Goal: Task Accomplishment & Management: Manage account settings

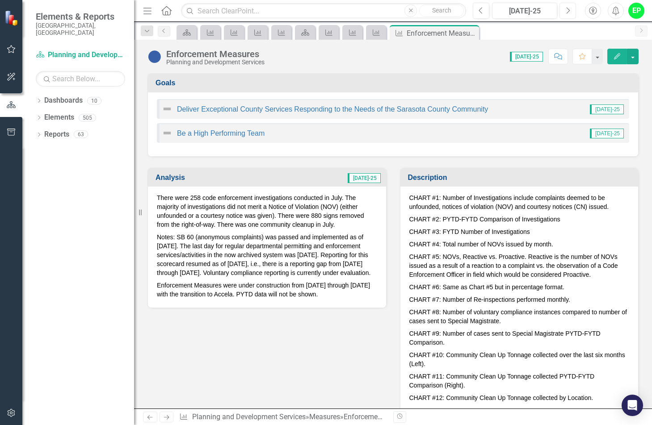
click at [572, 12] on button "Next" at bounding box center [567, 11] width 17 height 16
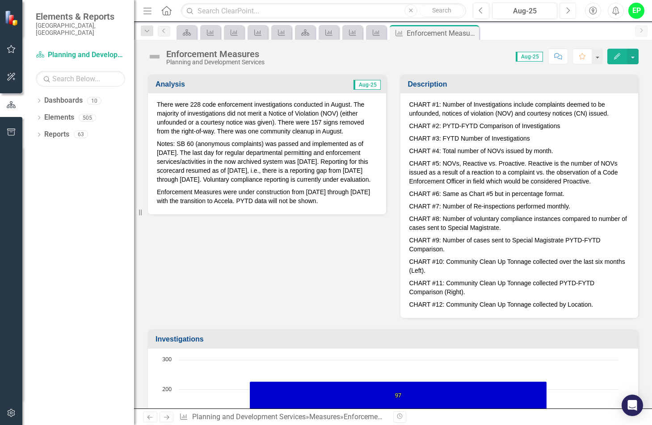
scroll to position [89, 0]
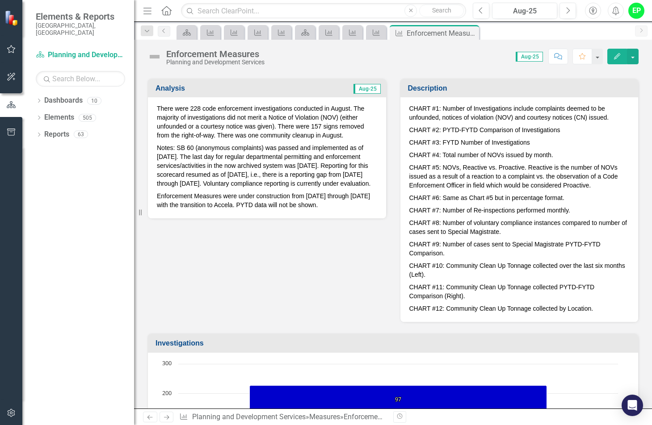
click at [196, 106] on p "There were 228 code enforcement investigations conducted in August. The majorit…" at bounding box center [267, 123] width 220 height 38
click at [306, 125] on p "There were 228 code enforcement investigations conducted in August. The majorit…" at bounding box center [267, 123] width 220 height 38
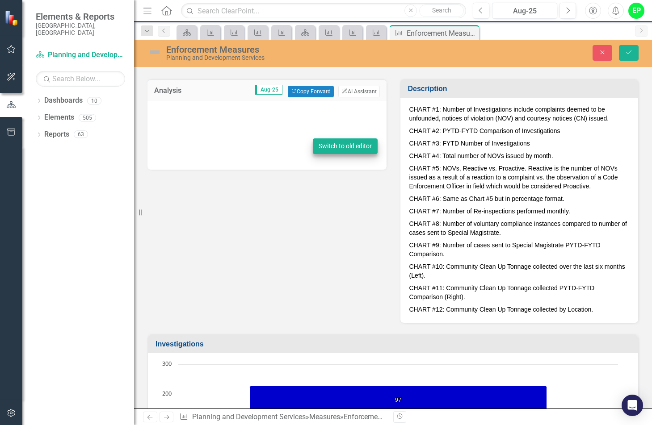
type textarea "<p>There were 228 code enforcement investigations conducted in August. The majo…"
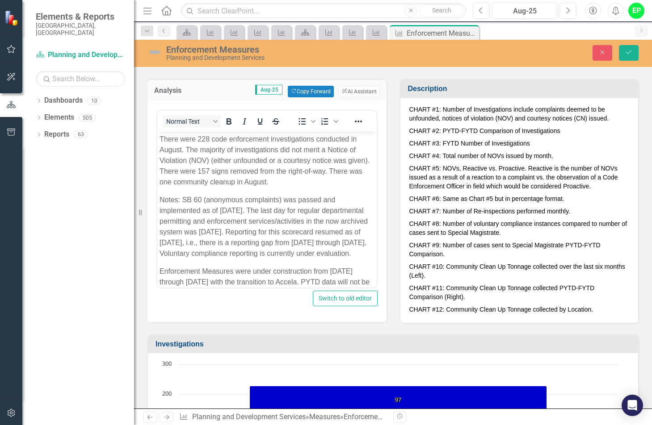
scroll to position [0, 0]
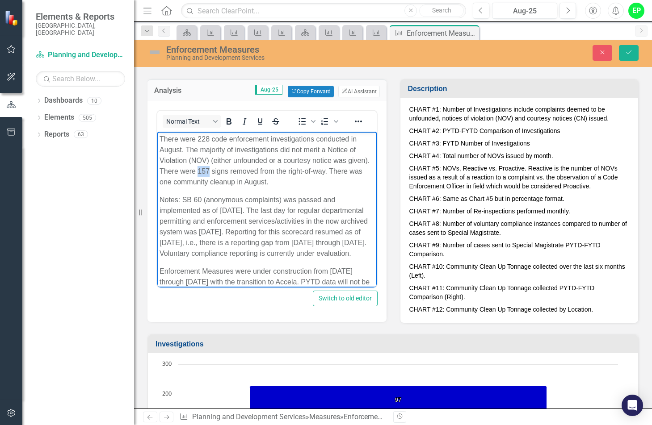
drag, startPoint x: 222, startPoint y: 169, endPoint x: 233, endPoint y: 172, distance: 11.0
click at [233, 172] on p "There were 228 code enforcement investigations conducted in August. The majorit…" at bounding box center [266, 161] width 215 height 54
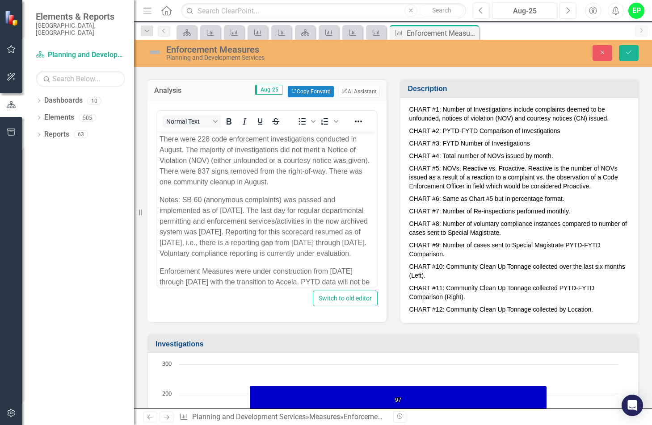
click at [298, 312] on div "<p>There were 228 code enforcement investigations conducted in August. The majo…" at bounding box center [266, 211] width 239 height 221
click at [634, 53] on button "Save" at bounding box center [629, 53] width 20 height 16
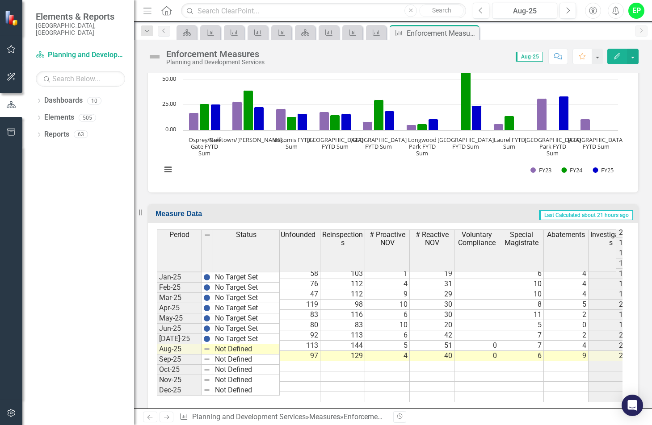
click at [238, 348] on td "Not Defined" at bounding box center [246, 349] width 67 height 10
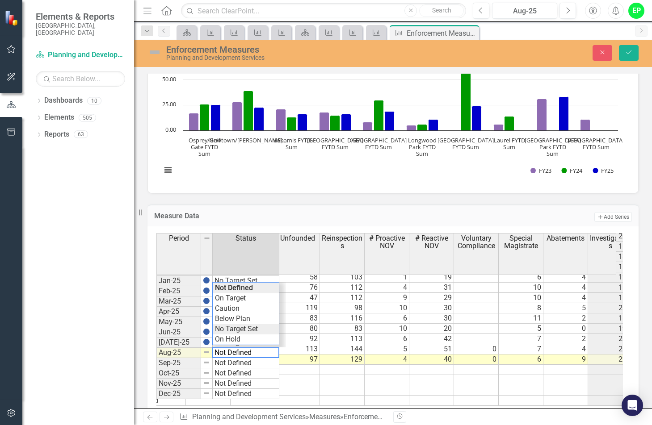
type textarea "No Target Set"
click at [244, 327] on div "Period Status Notice of Violation Courtesy Notice Unfounded Reinspections # Pro…" at bounding box center [389, 319] width 466 height 173
click at [628, 53] on icon "Save" at bounding box center [629, 52] width 8 height 6
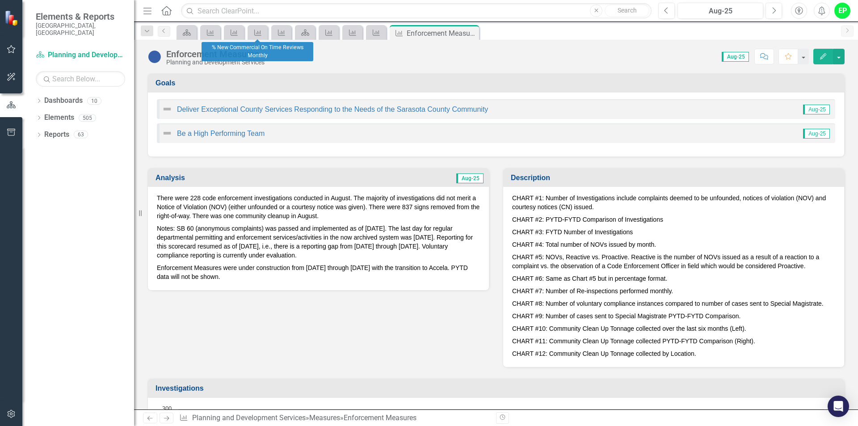
click at [553, 35] on div "Dashboard Measure Measure Measure Measure Dashboard Measure Measure Measure Mea…" at bounding box center [506, 32] width 662 height 14
click at [277, 10] on input "text" at bounding box center [416, 11] width 470 height 16
click at [215, 37] on link "Measure" at bounding box center [210, 32] width 16 height 11
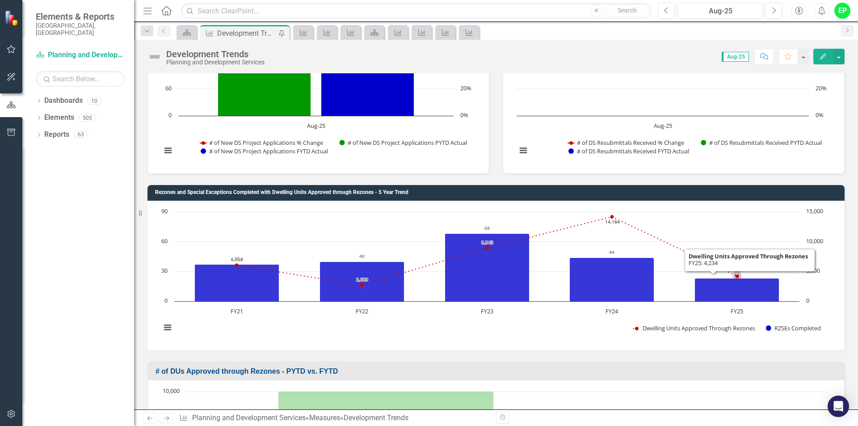
scroll to position [1966, 0]
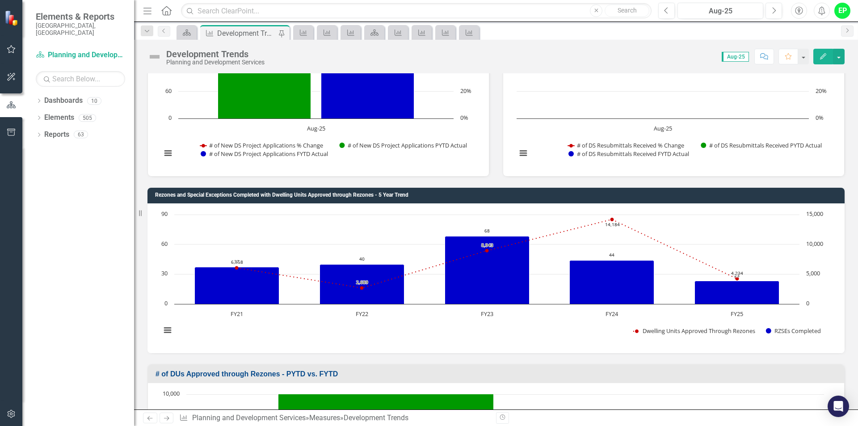
click at [651, 197] on h3 "Rezones and Special Exceptions Completed with Dwelling Units Approved through R…" at bounding box center [497, 195] width 685 height 6
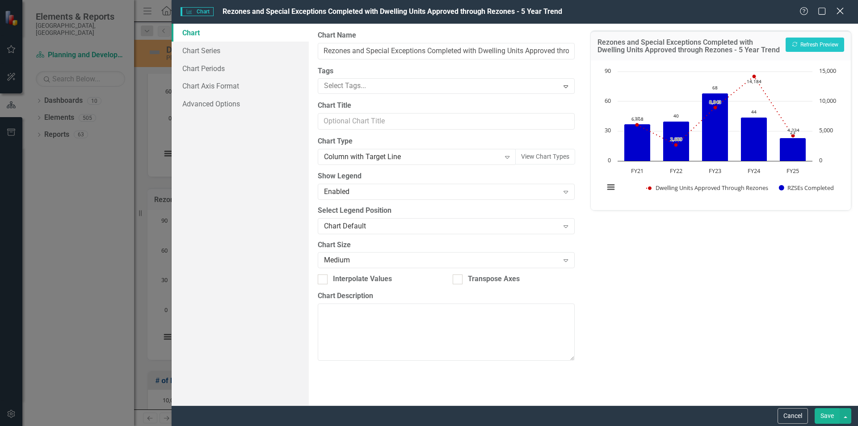
click at [651, 15] on icon "Close" at bounding box center [839, 11] width 11 height 8
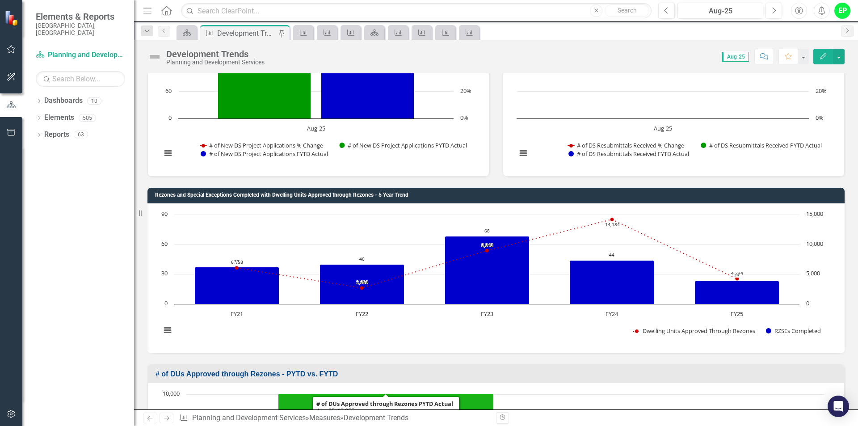
scroll to position [2100, 0]
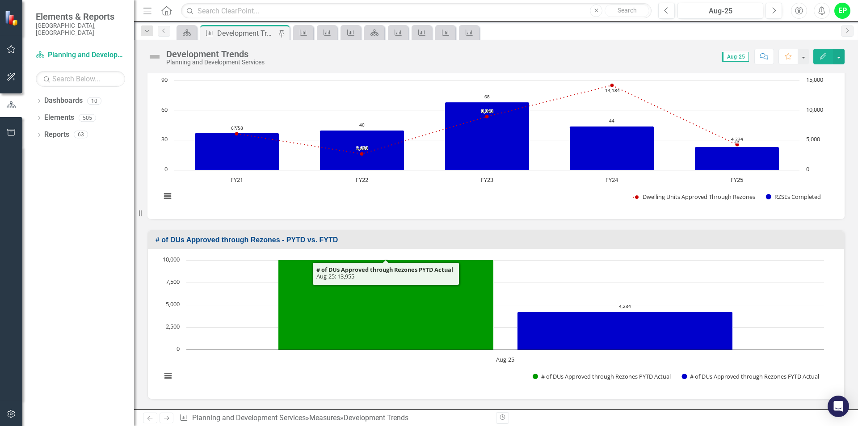
click at [416, 207] on rect "Interactive chart" at bounding box center [492, 143] width 672 height 134
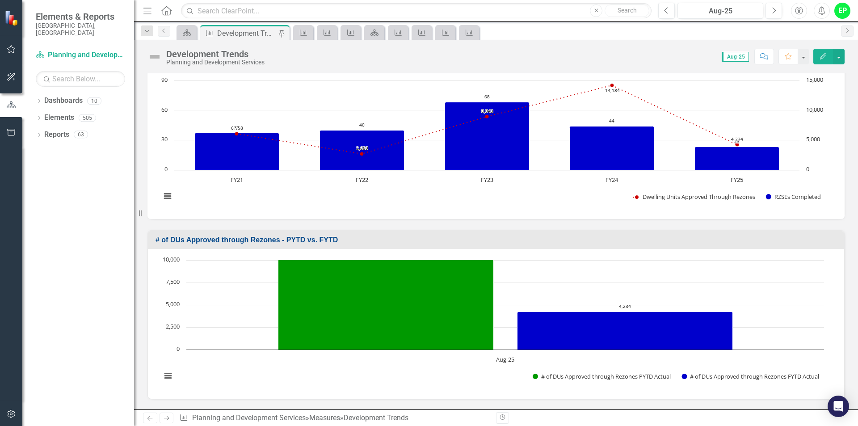
click at [651, 240] on h3 "# of DUs Approved through Rezones - PYTD vs. FYTD" at bounding box center [497, 240] width 684 height 8
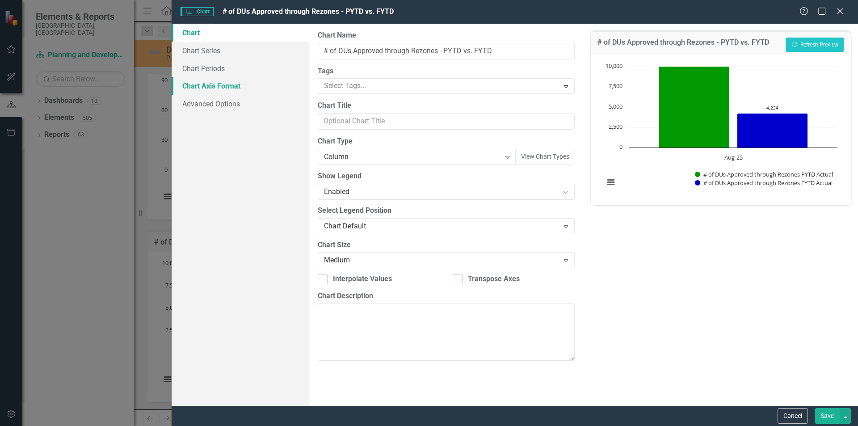
click at [212, 88] on link "Chart Axis Format" at bounding box center [240, 86] width 137 height 18
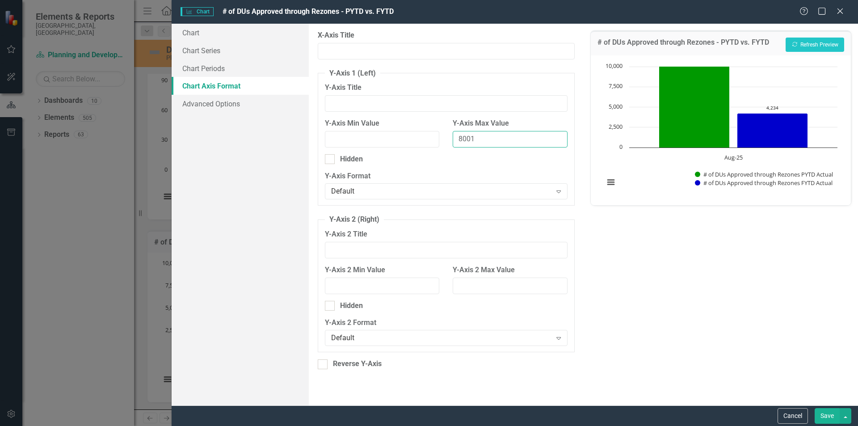
click at [558, 139] on input "8001" at bounding box center [510, 139] width 114 height 17
drag, startPoint x: 524, startPoint y: 144, endPoint x: 454, endPoint y: 144, distance: 69.7
click at [454, 144] on input "8001" at bounding box center [510, 139] width 114 height 17
click at [651, 170] on button "Show # of DUs Approved through Rezones PYTD Actual" at bounding box center [764, 174] width 139 height 8
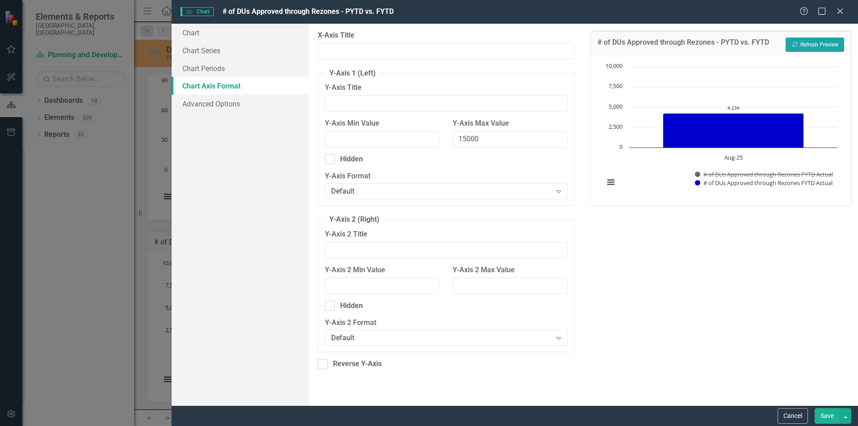
click at [651, 43] on icon "Recalculate" at bounding box center [794, 44] width 7 height 5
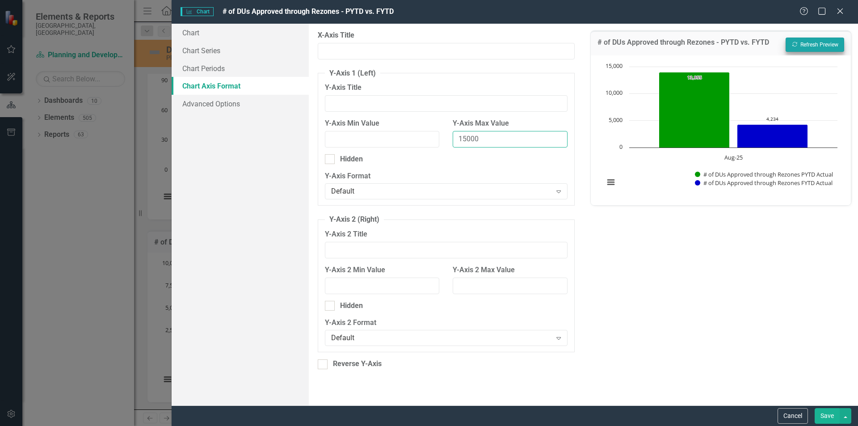
click at [465, 139] on input "15000" at bounding box center [510, 139] width 114 height 17
type input "19000"
click at [651, 46] on button "Recalculate Refresh Preview" at bounding box center [814, 45] width 59 height 14
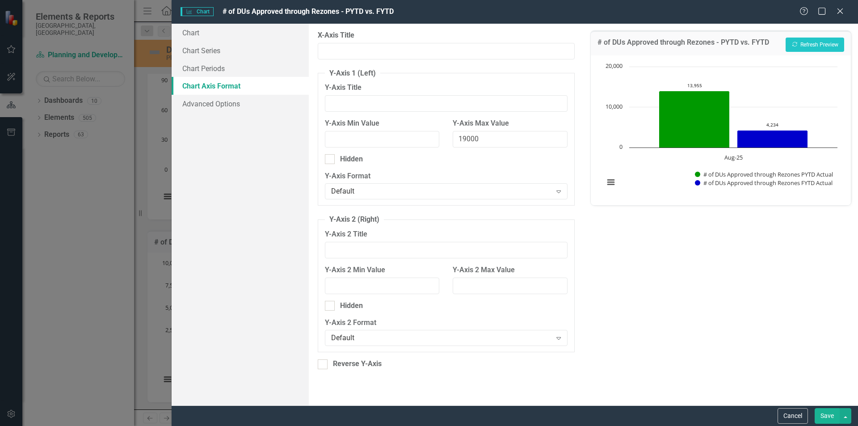
click at [651, 416] on button "Save" at bounding box center [826, 416] width 25 height 16
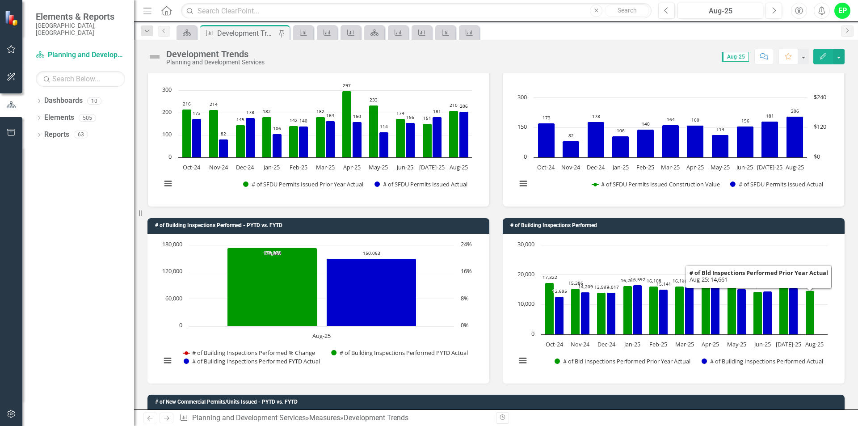
scroll to position [671, 0]
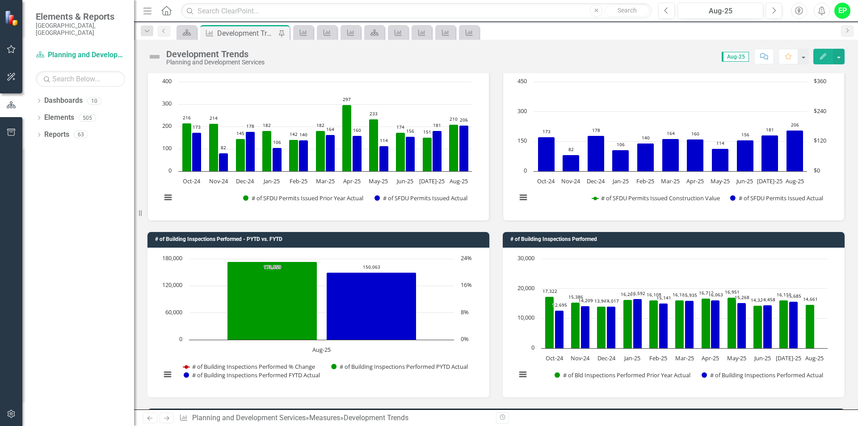
click at [367, 236] on h3 "# of Building Inspections Performed - PYTD vs. FYTD" at bounding box center [320, 239] width 330 height 6
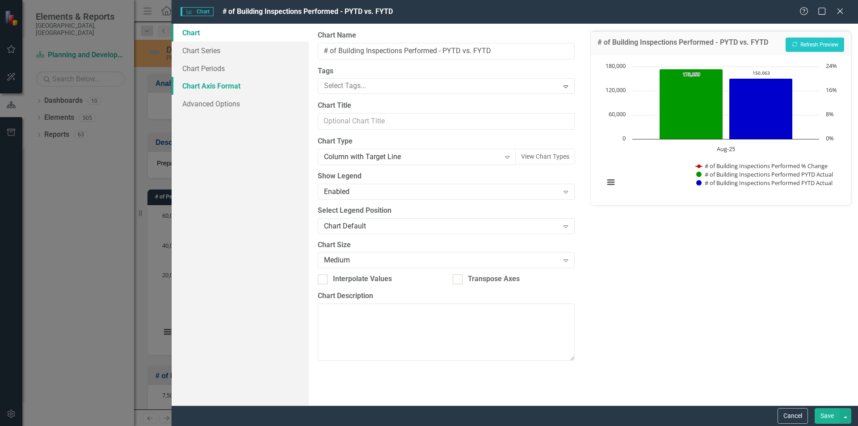
scroll to position [671, 0]
click at [242, 87] on link "Chart Axis Format" at bounding box center [240, 86] width 137 height 18
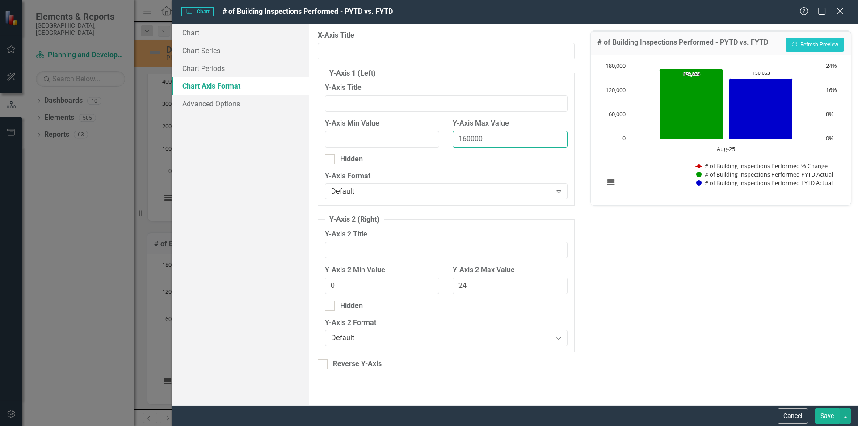
click at [510, 139] on input "160000" at bounding box center [510, 139] width 114 height 17
drag, startPoint x: 462, startPoint y: 140, endPoint x: 487, endPoint y: 138, distance: 24.6
click at [487, 138] on input "160000" at bounding box center [510, 139] width 114 height 17
click at [813, 44] on button "Recalculate Refresh Preview" at bounding box center [814, 45] width 59 height 14
drag, startPoint x: 482, startPoint y: 139, endPoint x: 449, endPoint y: 143, distance: 33.0
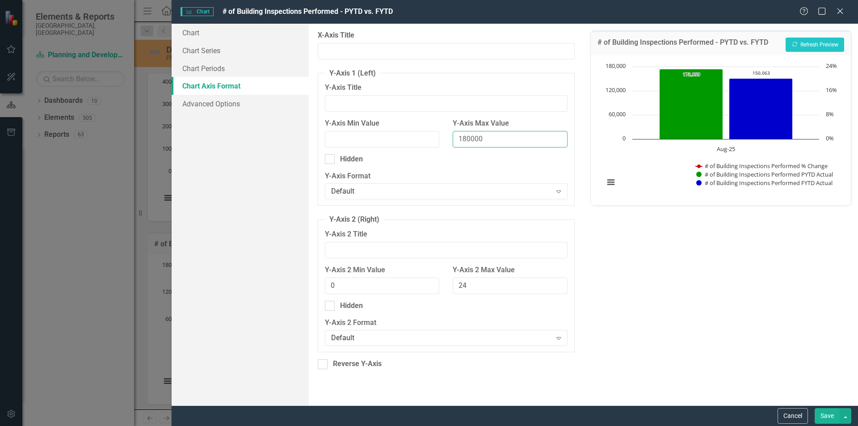
click at [449, 143] on div "Y-Axis Max Value 180000" at bounding box center [510, 136] width 128 height 36
type input "200000"
click at [800, 46] on button "Recalculate Refresh Preview" at bounding box center [814, 45] width 59 height 14
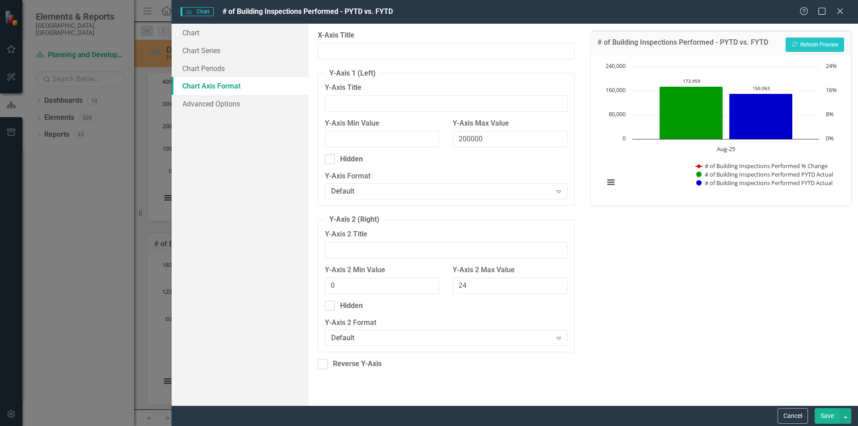
click at [829, 412] on button "Save" at bounding box center [826, 416] width 25 height 16
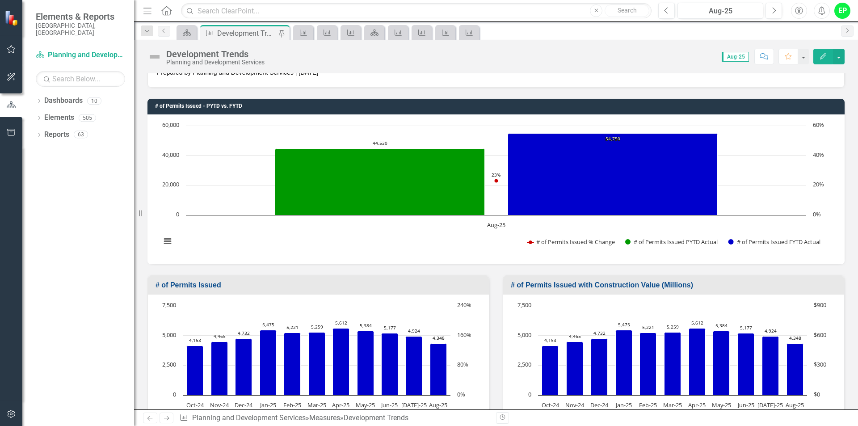
scroll to position [0, 0]
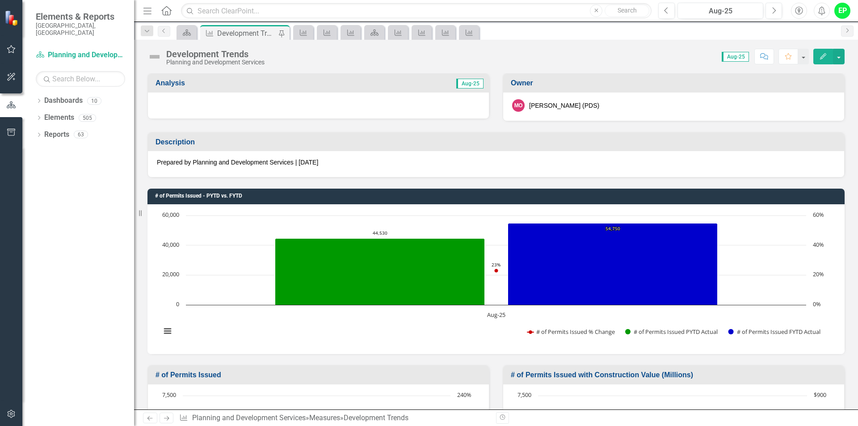
click at [398, 89] on td "Aug-25" at bounding box center [403, 84] width 161 height 15
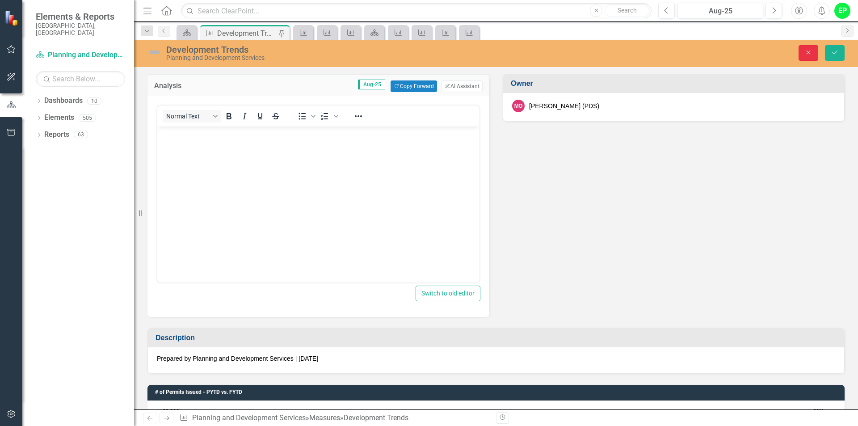
click at [806, 56] on button "Close" at bounding box center [808, 53] width 20 height 16
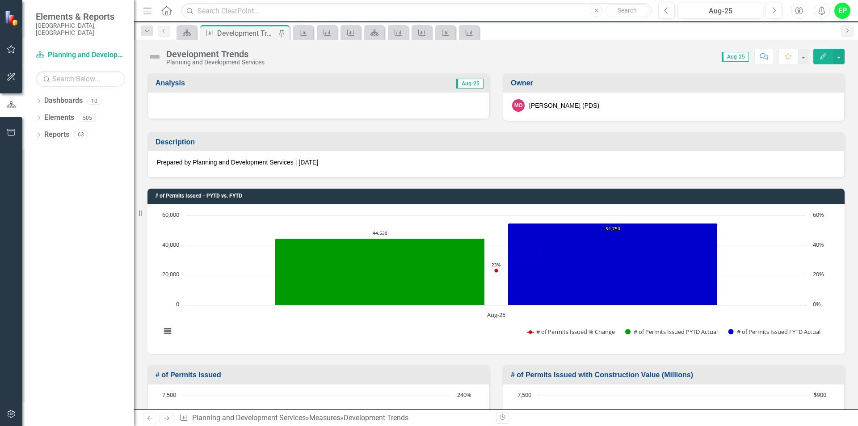
click at [699, 193] on h3 "# of Permits Issued - PYTD vs. FYTD" at bounding box center [497, 196] width 685 height 6
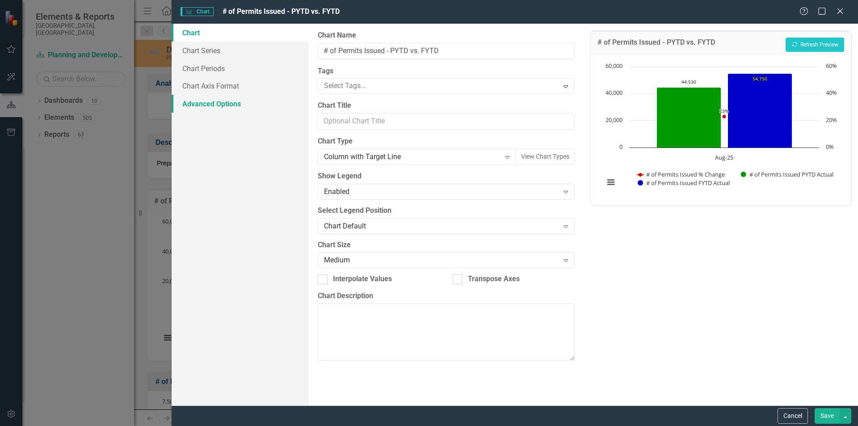
click at [202, 97] on link "Advanced Options" at bounding box center [240, 104] width 137 height 18
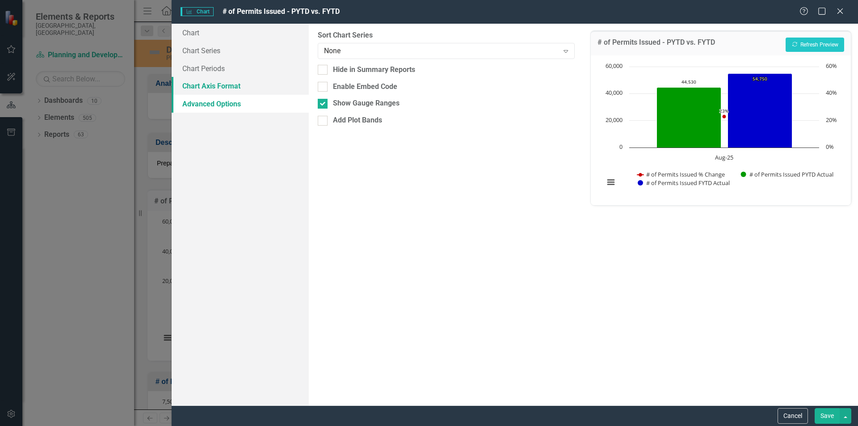
click at [205, 89] on link "Chart Axis Format" at bounding box center [240, 86] width 137 height 18
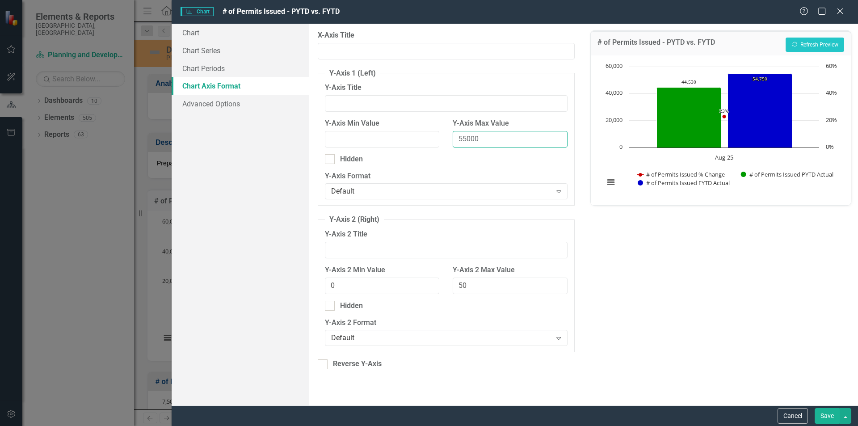
drag, startPoint x: 488, startPoint y: 138, endPoint x: 449, endPoint y: 143, distance: 40.1
click at [449, 143] on div "Y-Axis Max Value 55000" at bounding box center [510, 136] width 128 height 36
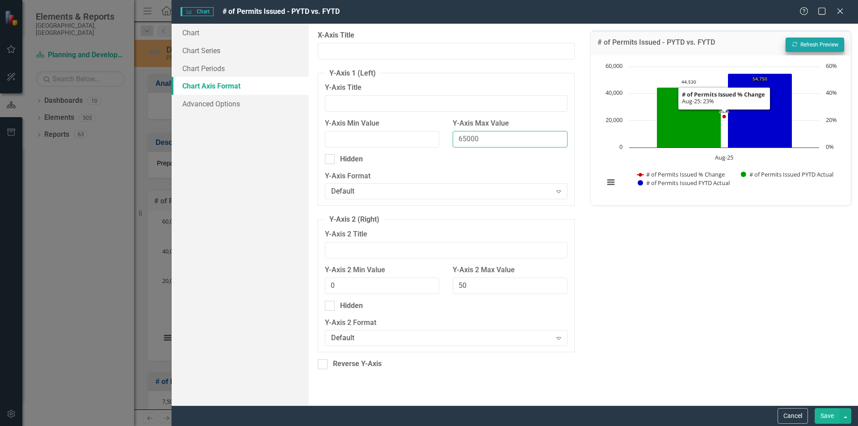
type input "65000"
click at [805, 43] on button "Recalculate Refresh Preview" at bounding box center [814, 45] width 59 height 14
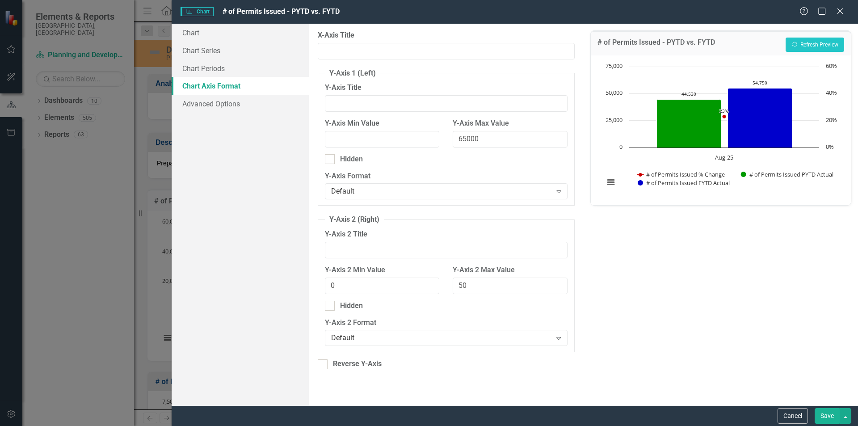
click at [823, 416] on button "Save" at bounding box center [826, 416] width 25 height 16
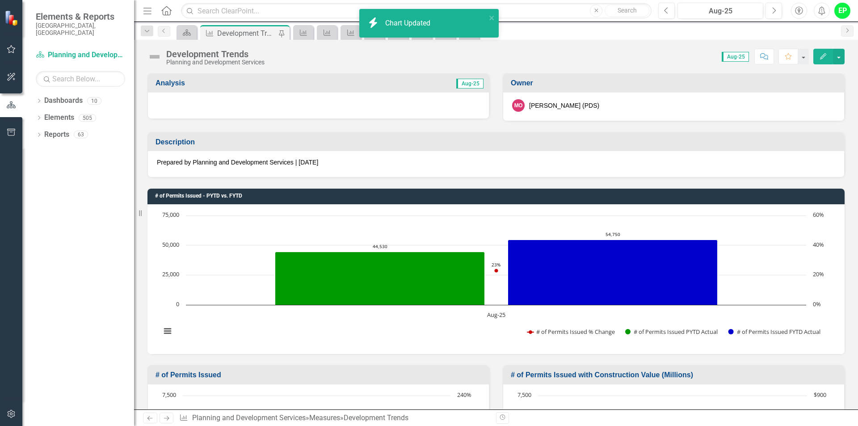
click at [475, 88] on span "Aug-25" at bounding box center [469, 84] width 27 height 10
click at [366, 88] on td "Aug-25" at bounding box center [403, 84] width 161 height 15
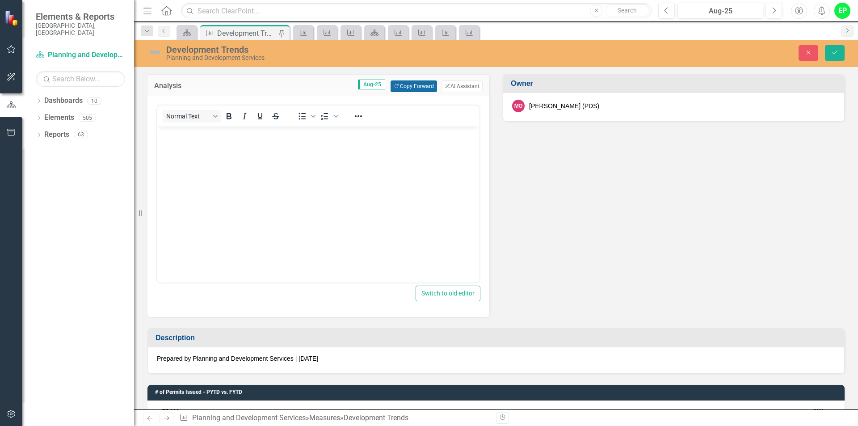
click at [411, 91] on button "Copy Forward Copy Forward" at bounding box center [413, 86] width 46 height 12
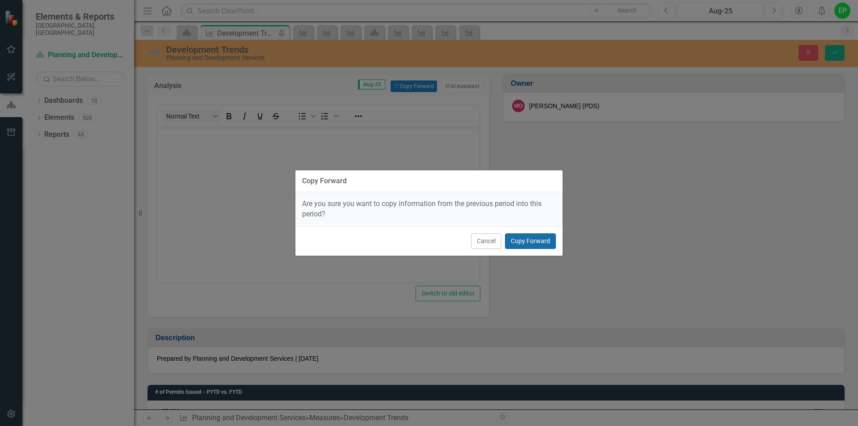
click at [537, 243] on button "Copy Forward" at bounding box center [530, 241] width 51 height 16
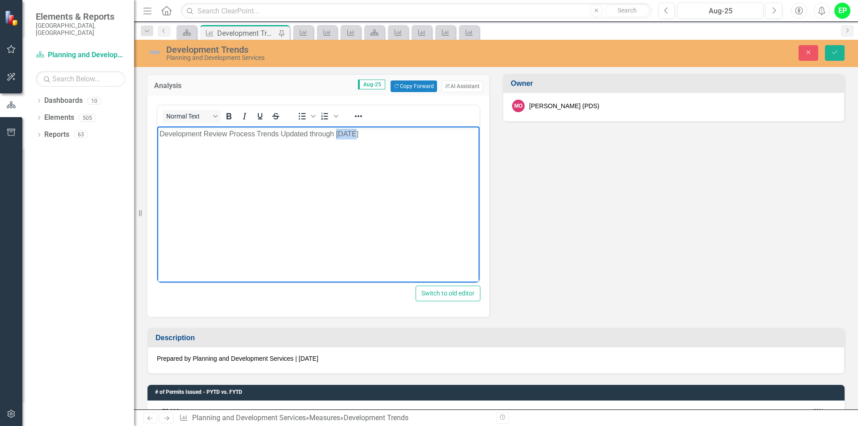
drag, startPoint x: 335, startPoint y: 133, endPoint x: 347, endPoint y: 132, distance: 12.1
click at [347, 132] on p "Development Review Process Trends Updated through July 2025" at bounding box center [318, 134] width 318 height 11
click at [404, 140] on body "Development Review Process Trends Updated through August 2025" at bounding box center [318, 193] width 322 height 134
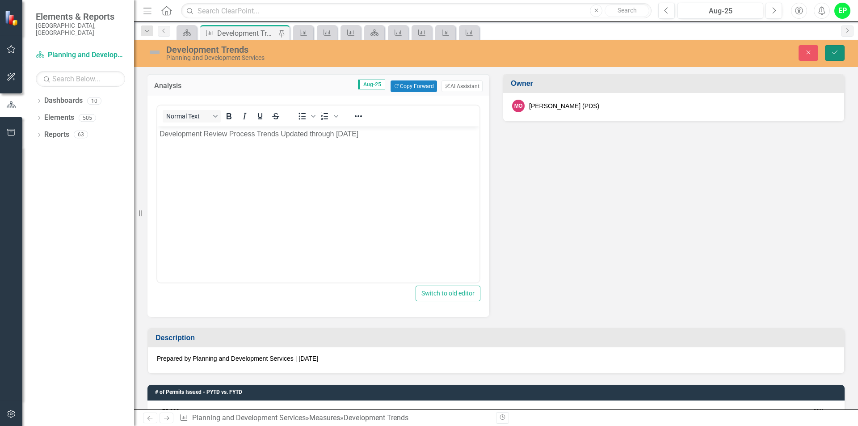
click at [831, 51] on icon "Save" at bounding box center [835, 52] width 8 height 6
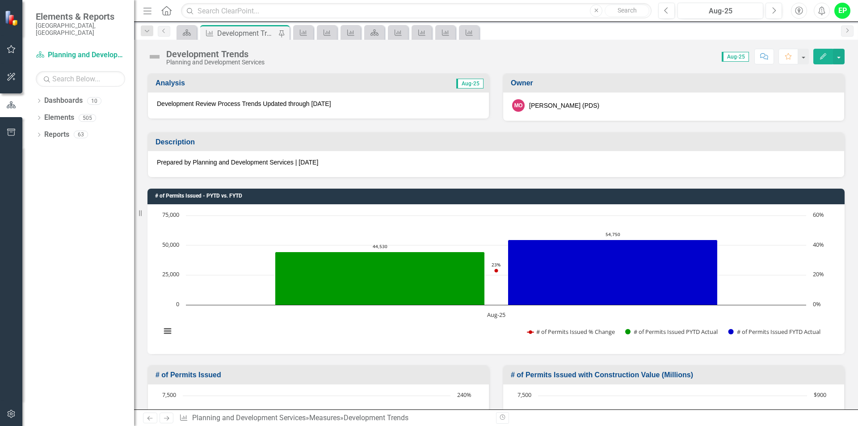
click at [162, 57] on div "Development Trends Planning and Development Services" at bounding box center [208, 57] width 122 height 17
click at [167, 55] on div "Development Trends" at bounding box center [215, 54] width 98 height 10
click at [155, 55] on img at bounding box center [154, 57] width 14 height 14
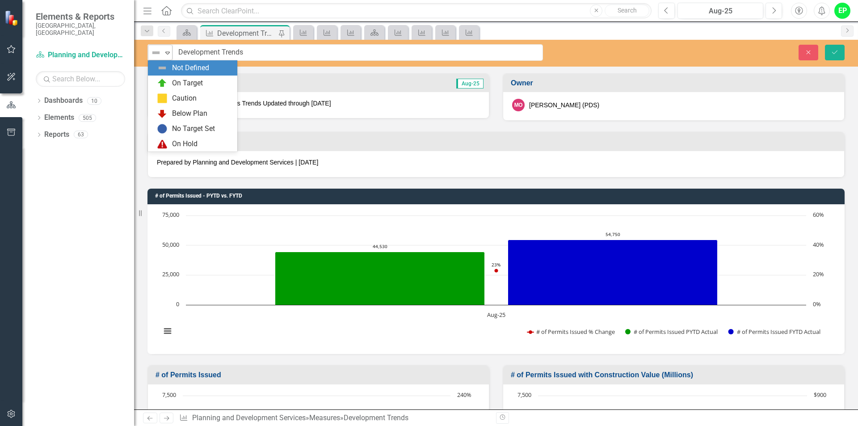
click at [169, 57] on div "Expand" at bounding box center [167, 52] width 9 height 15
click at [205, 132] on div "No Target Set" at bounding box center [193, 129] width 43 height 10
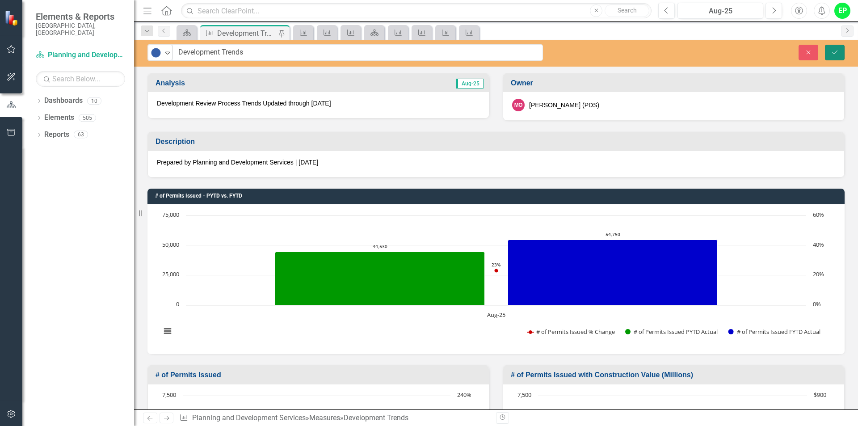
click at [832, 55] on icon "Save" at bounding box center [835, 52] width 8 height 6
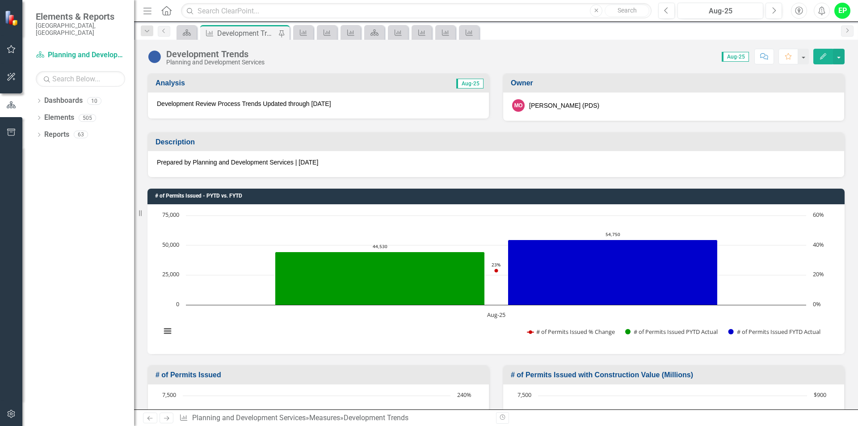
click at [355, 163] on p "Prepared by Planning and Development Services | [DATE]" at bounding box center [496, 162] width 678 height 9
click at [361, 169] on div "Prepared by Planning and Development Services | [DATE]" at bounding box center [496, 164] width 696 height 26
click at [362, 168] on div "Prepared by Planning and Development Services | [DATE]" at bounding box center [496, 164] width 696 height 26
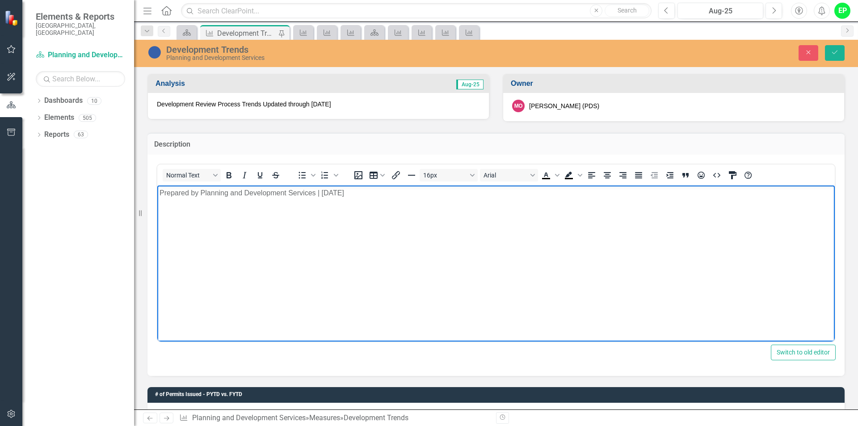
drag, startPoint x: 320, startPoint y: 192, endPoint x: 350, endPoint y: 192, distance: 29.9
click at [350, 192] on p "Prepared by Planning and Development Services | [DATE]" at bounding box center [495, 192] width 673 height 11
click at [320, 193] on p "Prepared by Planning and Development Services |September 9 , 2025" at bounding box center [495, 192] width 673 height 11
click at [365, 190] on p "Prepared by Planning and Development Services | September 9 , 2025" at bounding box center [495, 192] width 673 height 11
click at [838, 47] on button "Save" at bounding box center [835, 53] width 20 height 16
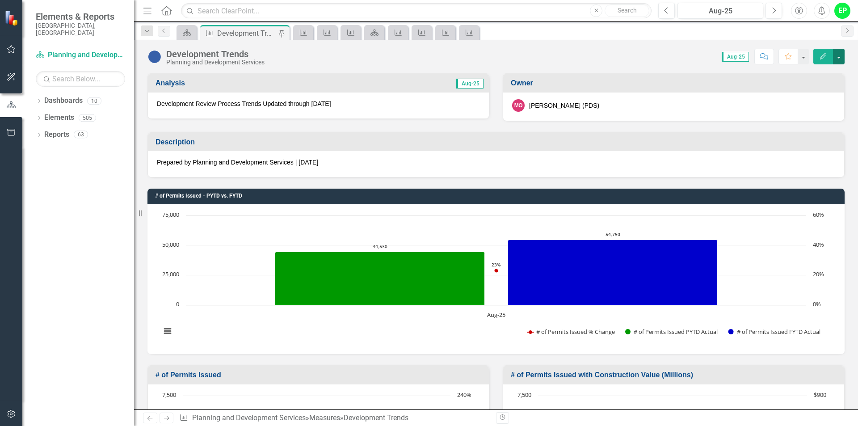
click at [844, 50] on button "button" at bounding box center [839, 57] width 12 height 16
click at [810, 145] on link "PDF Export to PDF" at bounding box center [800, 142] width 87 height 17
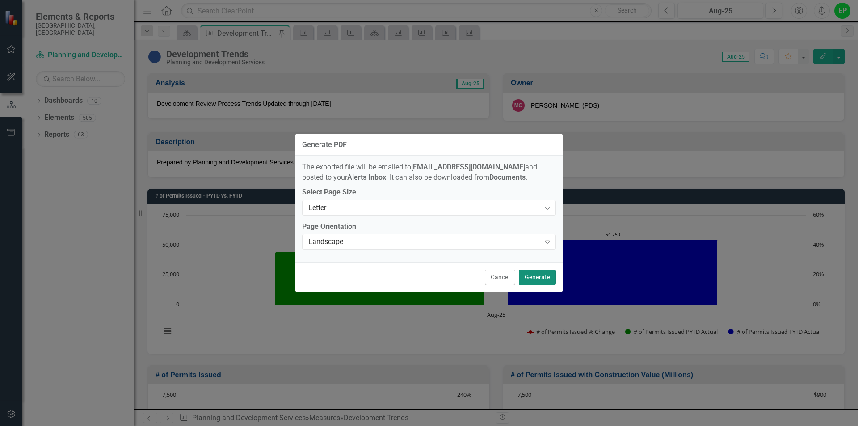
click at [547, 279] on button "Generate" at bounding box center [537, 277] width 37 height 16
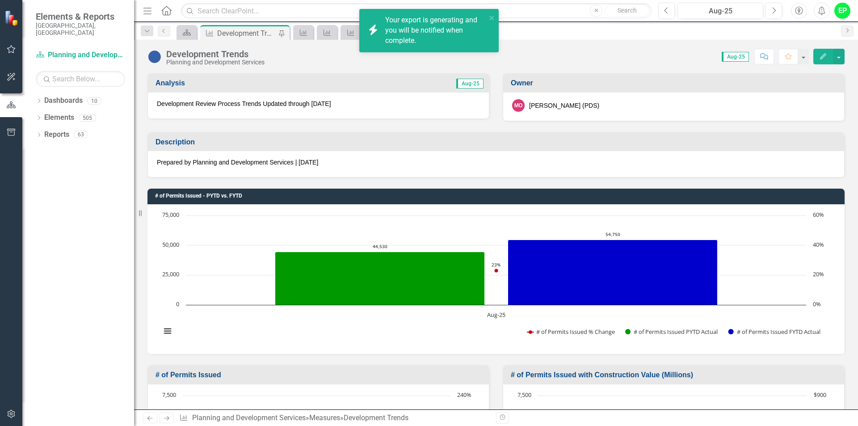
click at [483, 15] on div "icon.bolt Your export is generating and you will be notified when complete." at bounding box center [426, 31] width 126 height 36
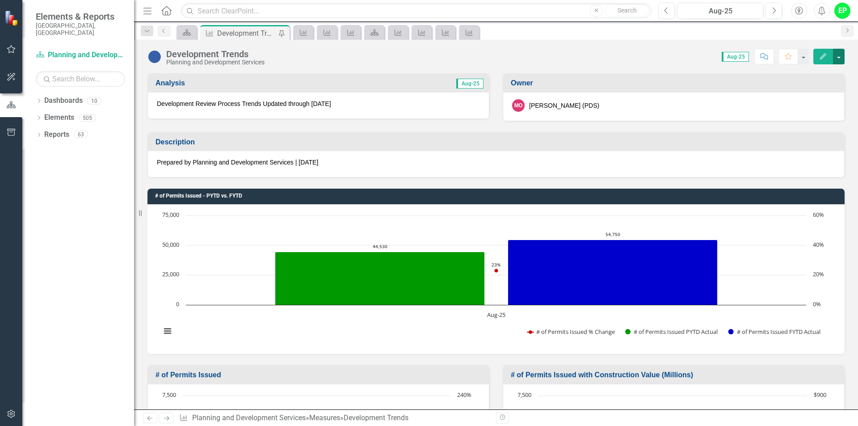
click at [841, 58] on button "button" at bounding box center [839, 57] width 12 height 16
click at [811, 146] on link "PDF Export to PDF" at bounding box center [800, 142] width 87 height 17
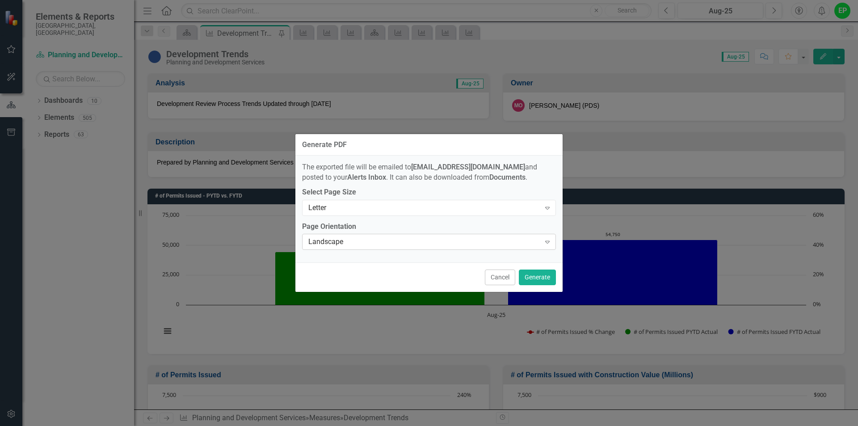
click at [433, 242] on div "Landscape" at bounding box center [424, 242] width 232 height 10
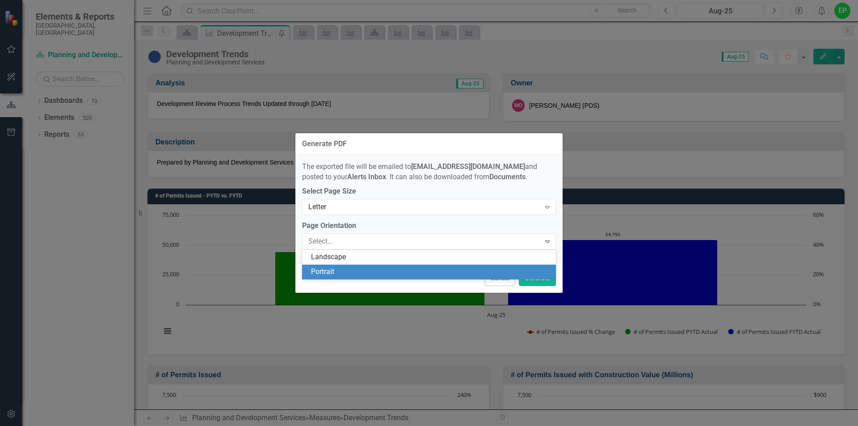
click at [407, 276] on div "Portrait" at bounding box center [430, 272] width 239 height 10
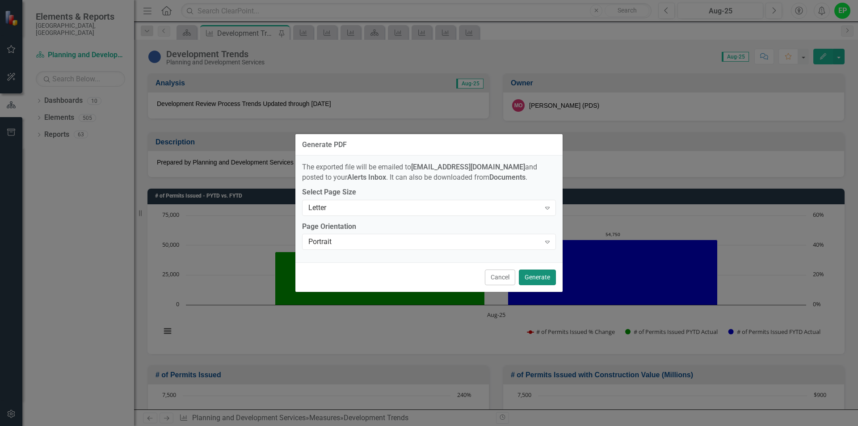
click at [537, 275] on button "Generate" at bounding box center [537, 277] width 37 height 16
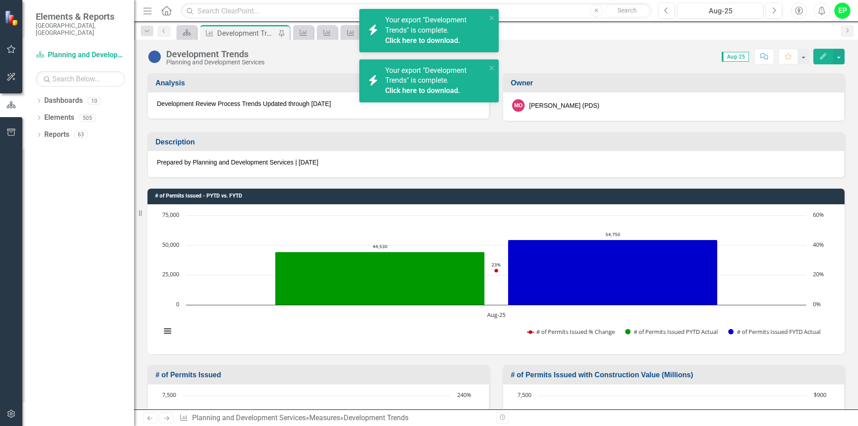
click at [299, 50] on div "Score: N/A Aug-25 Completed Comment Favorite Edit" at bounding box center [556, 56] width 575 height 15
click at [492, 15] on icon "close" at bounding box center [492, 17] width 6 height 7
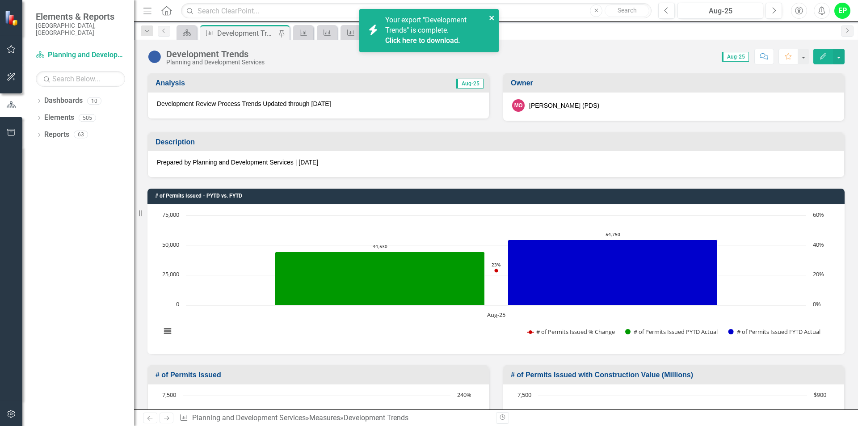
click at [489, 13] on button "close" at bounding box center [492, 18] width 6 height 10
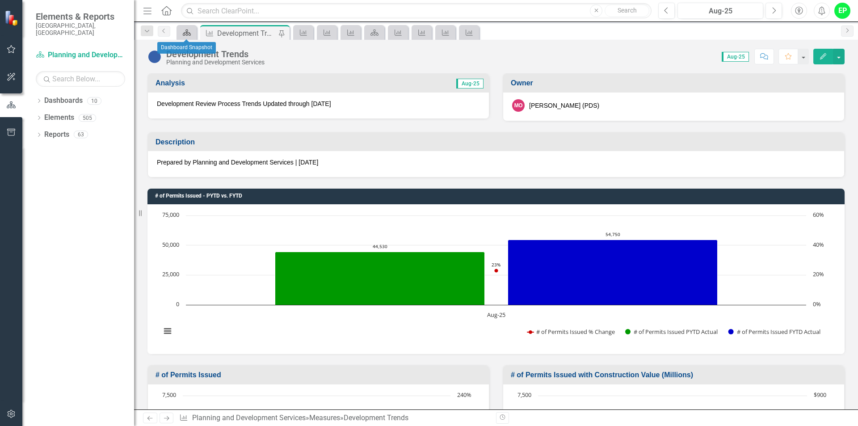
click at [185, 31] on icon "Dashboard" at bounding box center [186, 32] width 9 height 7
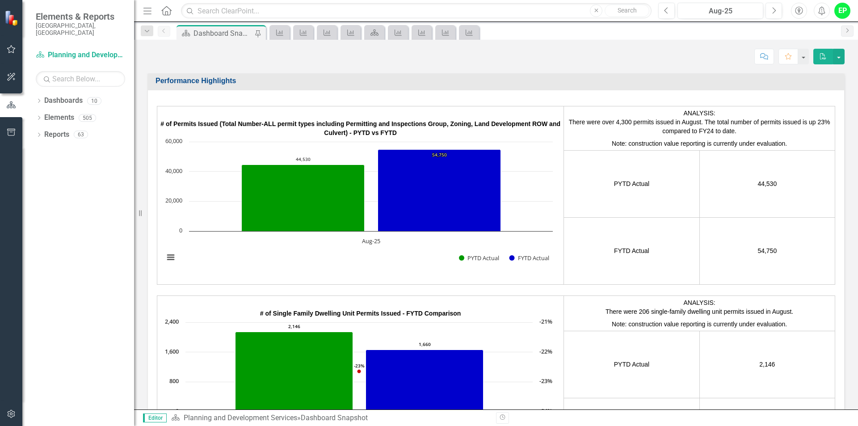
scroll to position [1474, 0]
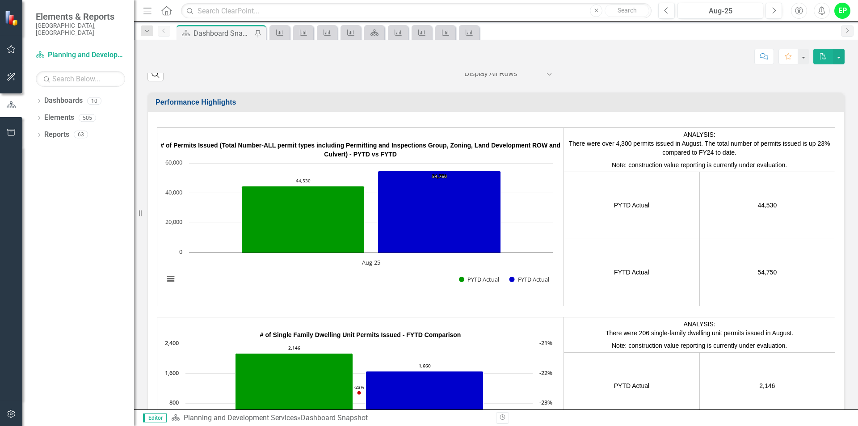
drag, startPoint x: 748, startPoint y: 271, endPoint x: 766, endPoint y: 271, distance: 17.9
click at [766, 271] on td "54,750" at bounding box center [766, 272] width 135 height 67
drag, startPoint x: 772, startPoint y: 271, endPoint x: 751, endPoint y: 275, distance: 20.4
click at [751, 275] on td "54,750" at bounding box center [766, 272] width 135 height 67
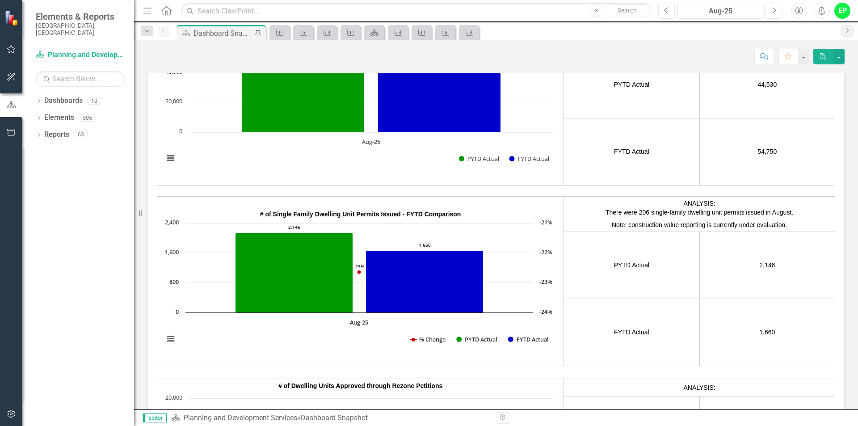
scroll to position [1608, 0]
